Goal: Information Seeking & Learning: Learn about a topic

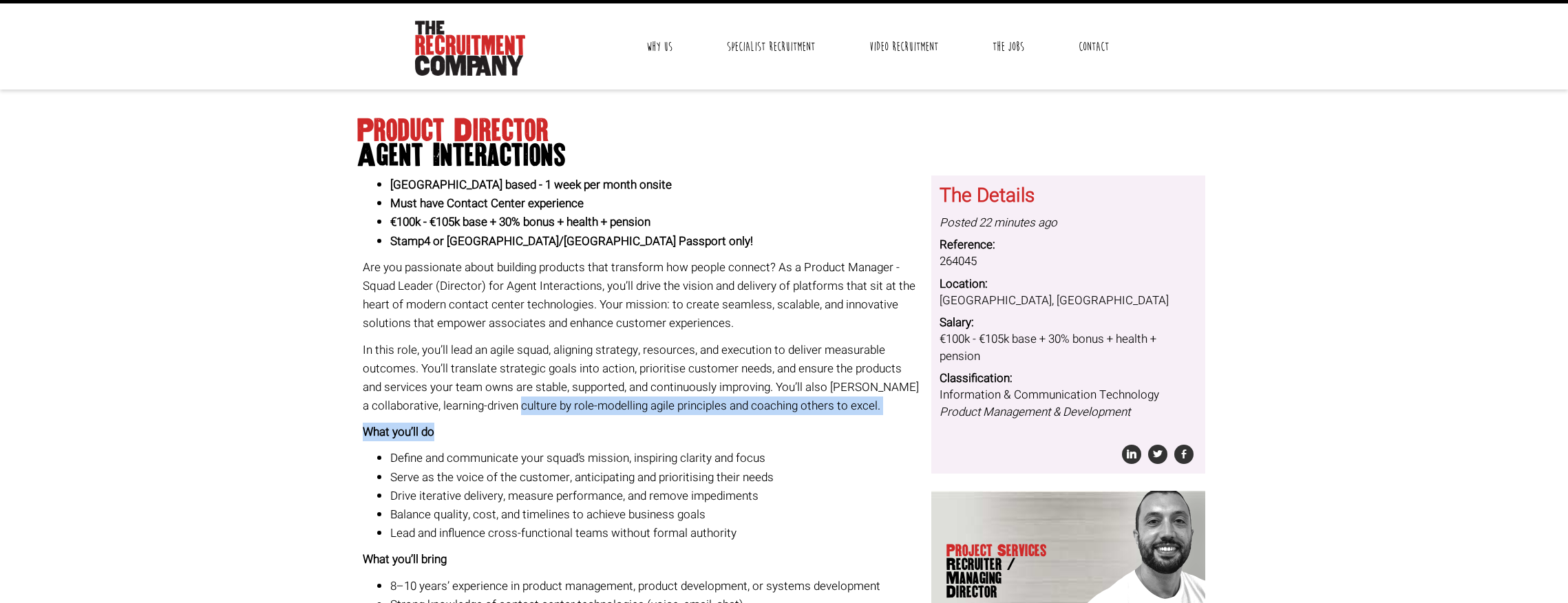
scroll to position [46, 0]
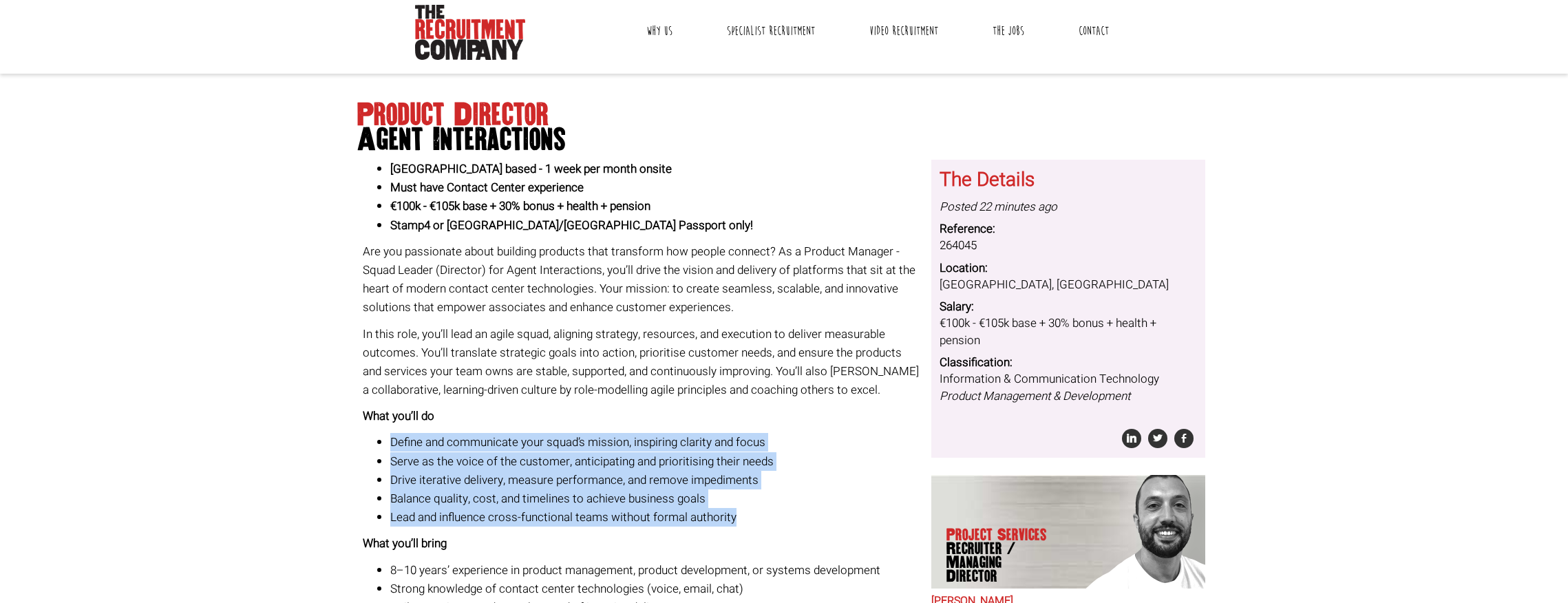
drag, startPoint x: 801, startPoint y: 446, endPoint x: 783, endPoint y: 515, distance: 71.3
click at [783, 515] on div "[GEOGRAPHIC_DATA] based - 1 week per month onsite Must have Contact Center expe…" at bounding box center [641, 471] width 558 height 623
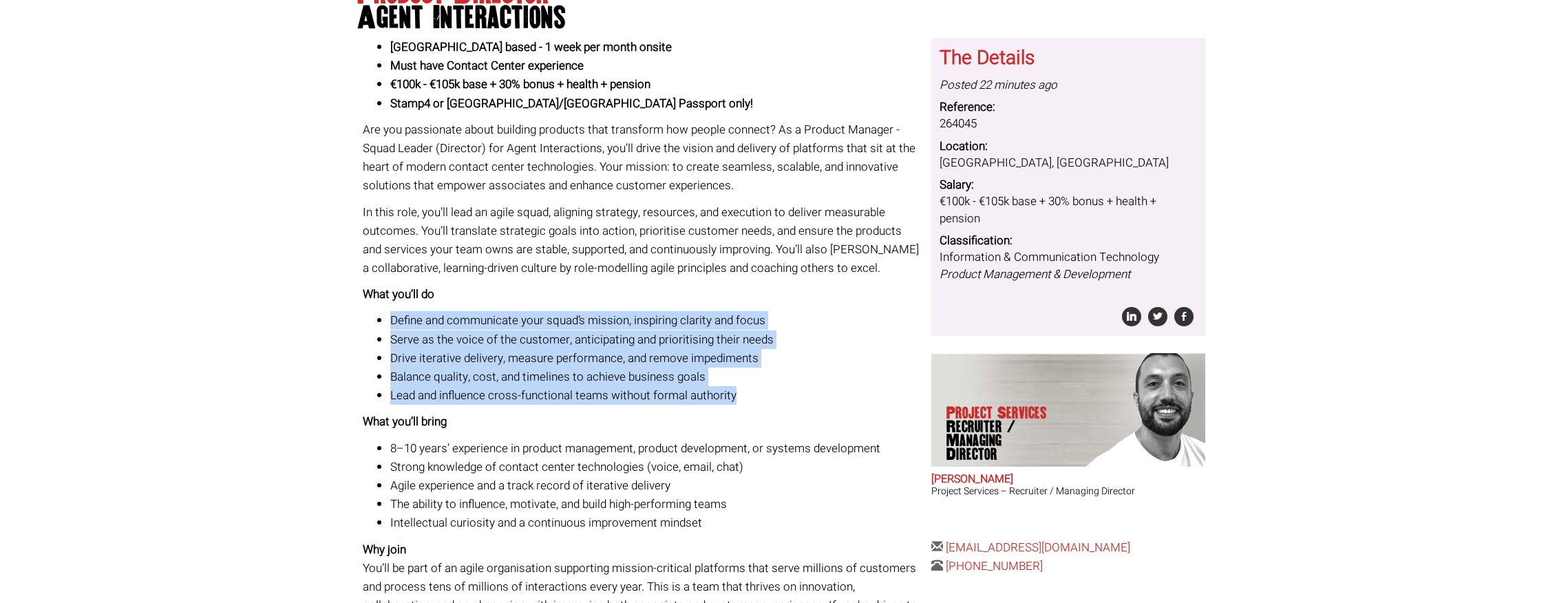
scroll to position [183, 0]
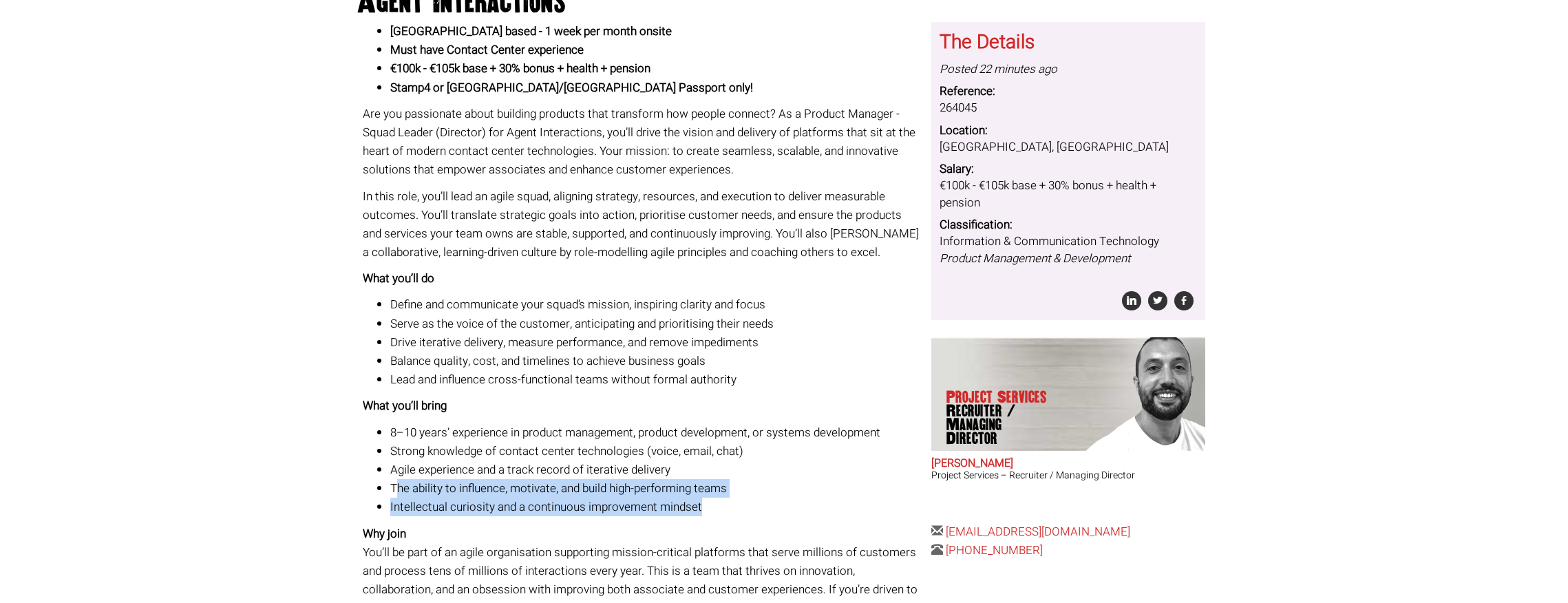
drag, startPoint x: 746, startPoint y: 511, endPoint x: 396, endPoint y: 491, distance: 350.6
click at [396, 491] on ul "8–10 years’ experience in product management, product development, or systems d…" at bounding box center [641, 470] width 558 height 94
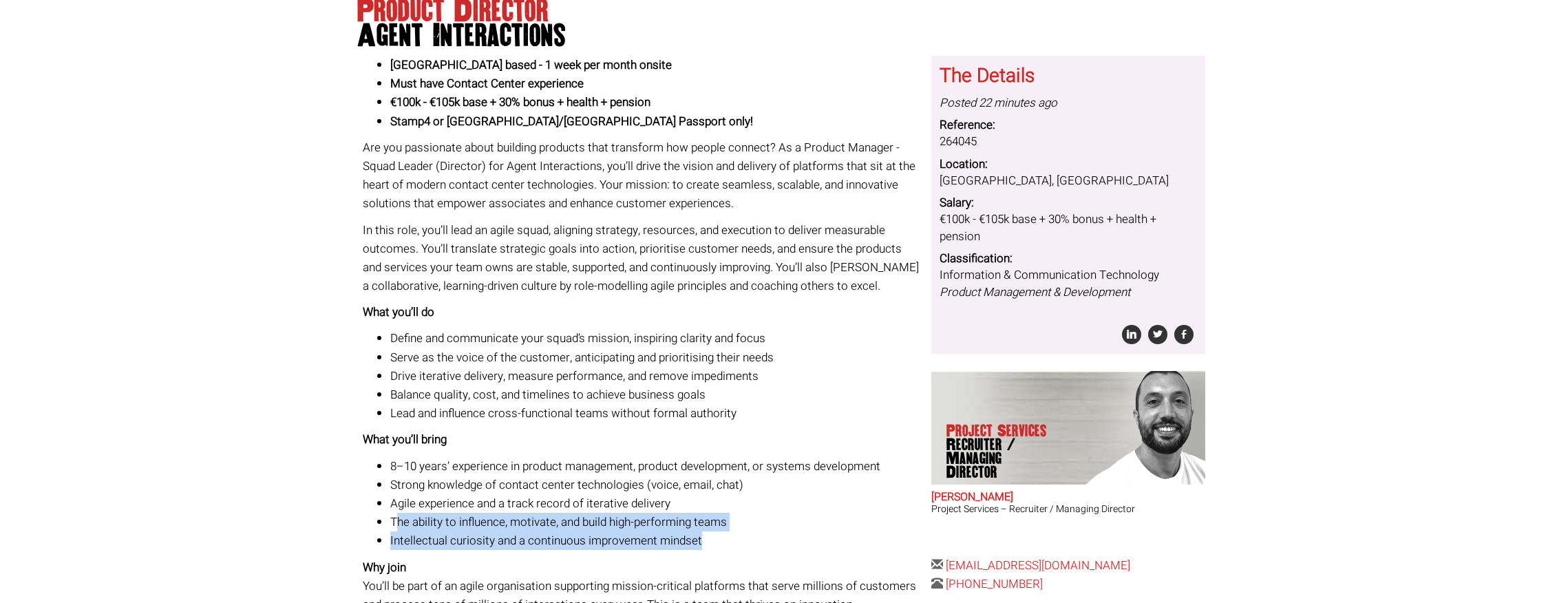
scroll to position [0, 0]
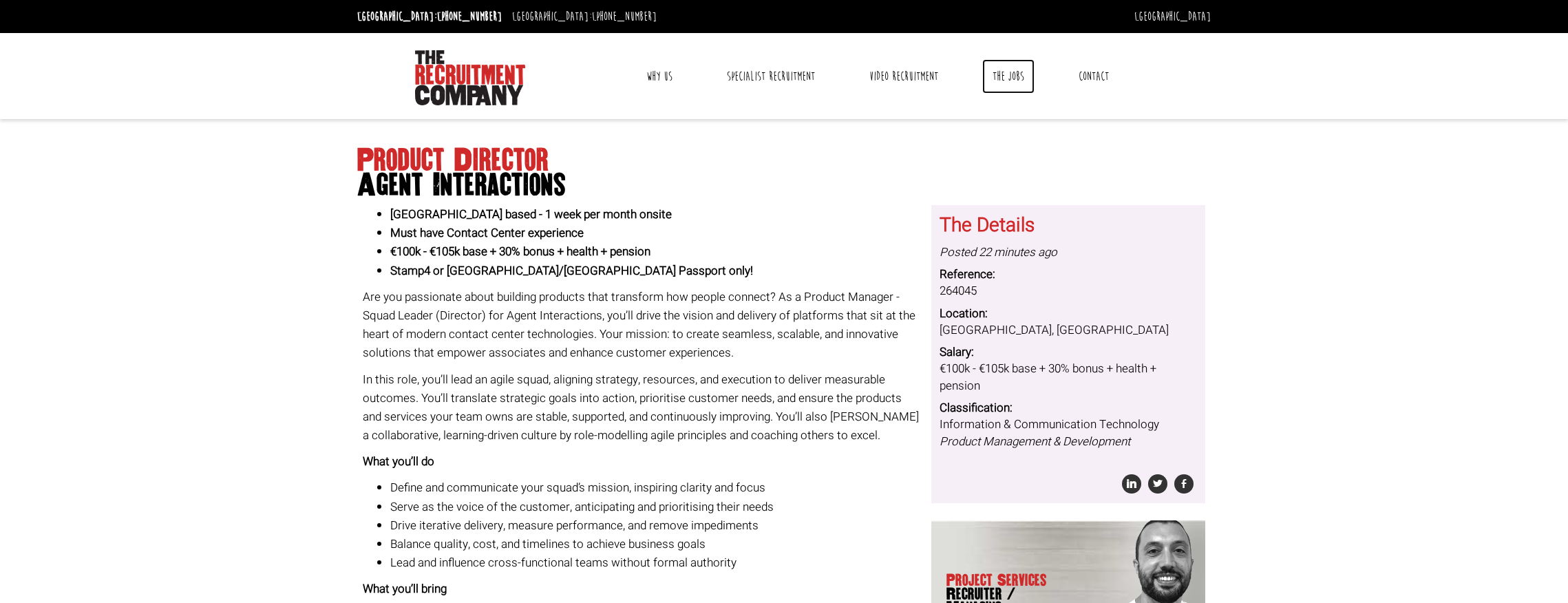
click at [1007, 80] on link "The Jobs" at bounding box center [1008, 76] width 52 height 34
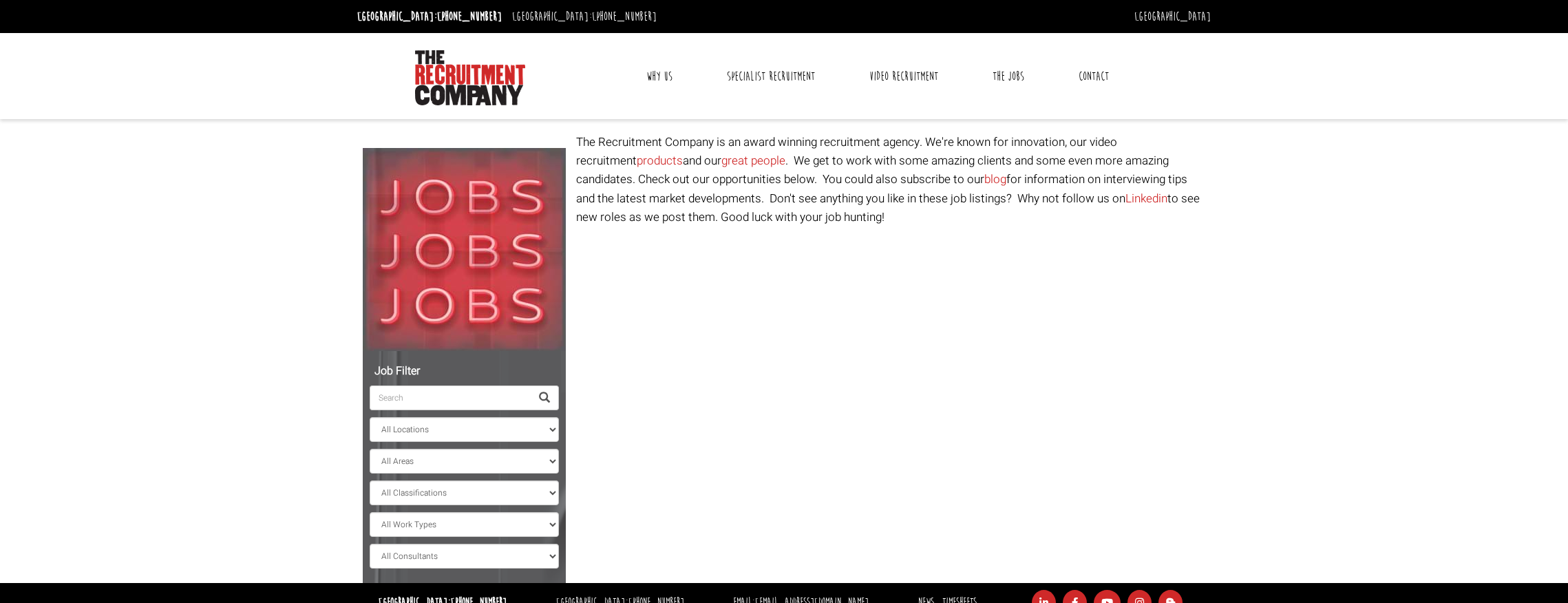
select select "[GEOGRAPHIC_DATA]"
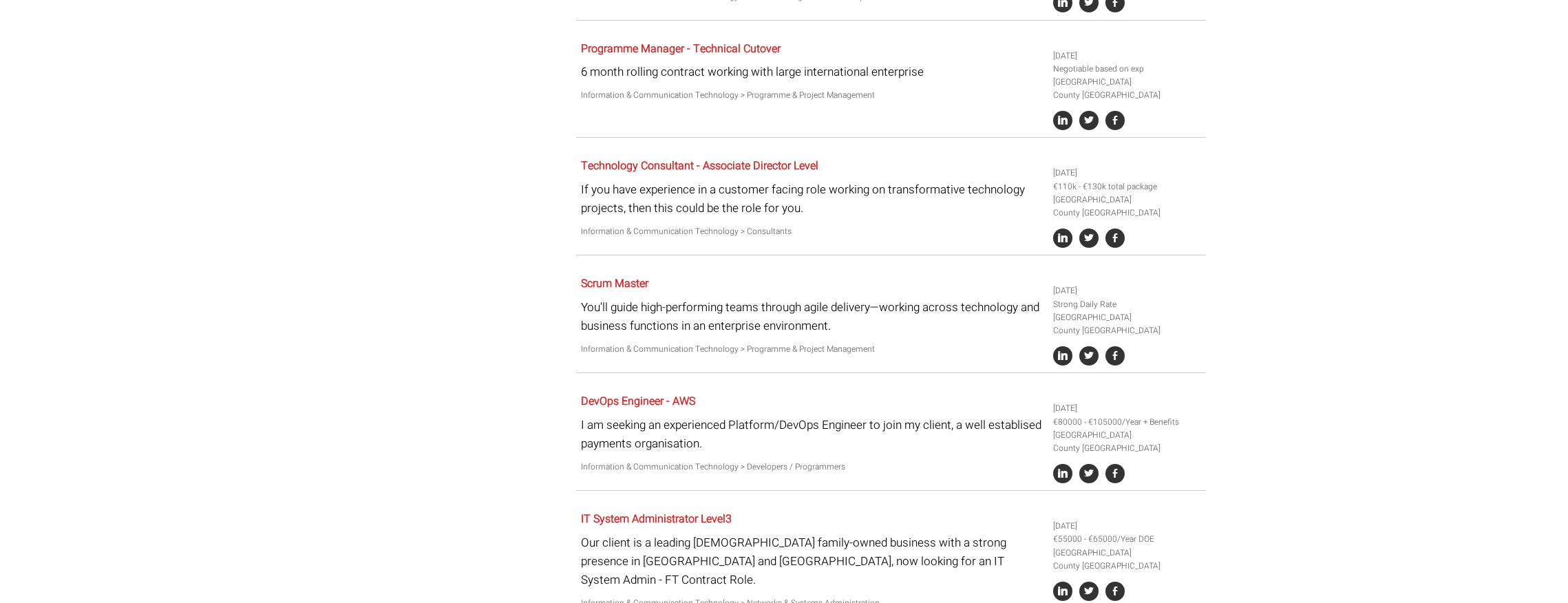
scroll to position [1604, 0]
